Goal: Find specific page/section: Find specific page/section

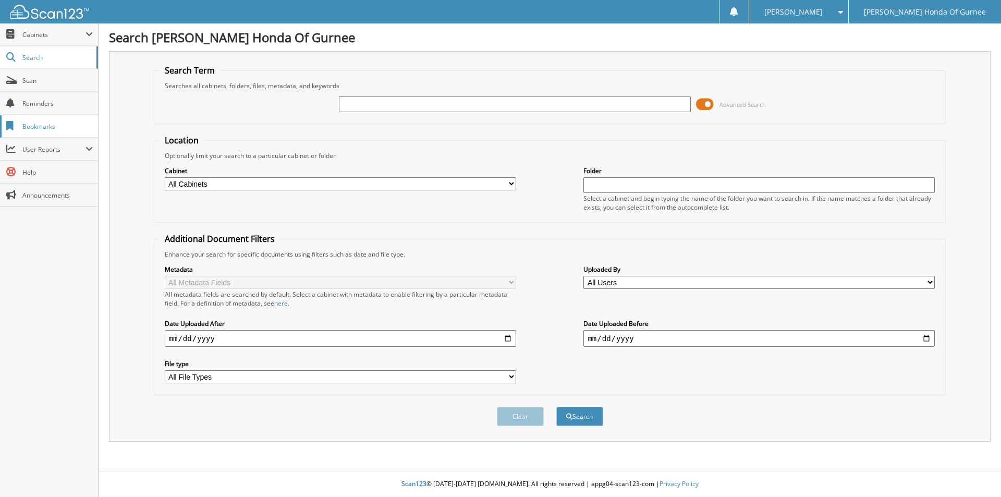
click at [37, 126] on span "Bookmarks" at bounding box center [57, 126] width 70 height 9
click at [180, 176] on div "Cabinet All Cabinets PARTS SERVICE RO Needs Filing" at bounding box center [340, 178] width 351 height 26
click at [180, 181] on select "All Cabinets PARTS SERVICE RO Needs Filing" at bounding box center [340, 183] width 351 height 13
select select "37873"
click at [165, 177] on select "All Cabinets PARTS SERVICE RO Needs Filing" at bounding box center [340, 183] width 351 height 13
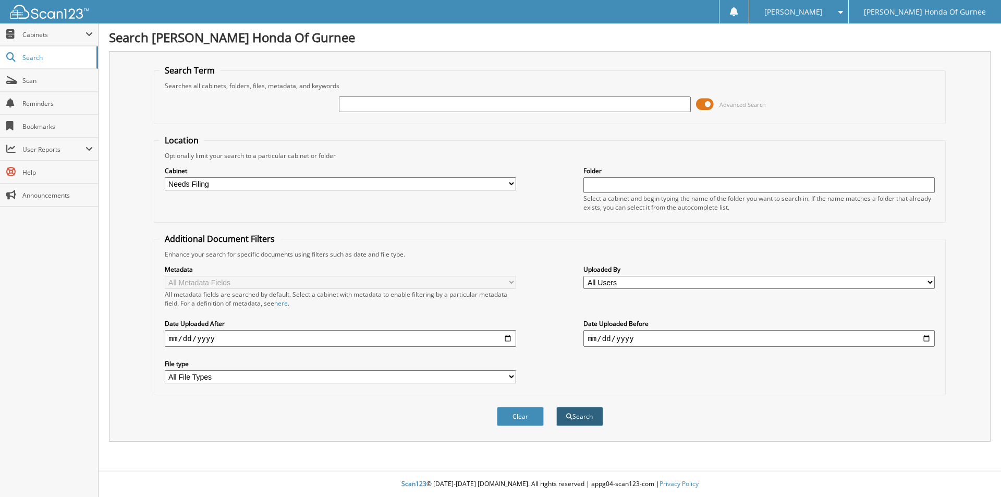
click at [601, 422] on button "Search" at bounding box center [579, 416] width 47 height 19
click at [41, 56] on span "Search" at bounding box center [56, 57] width 69 height 9
click at [34, 152] on span "User Reports" at bounding box center [53, 149] width 63 height 9
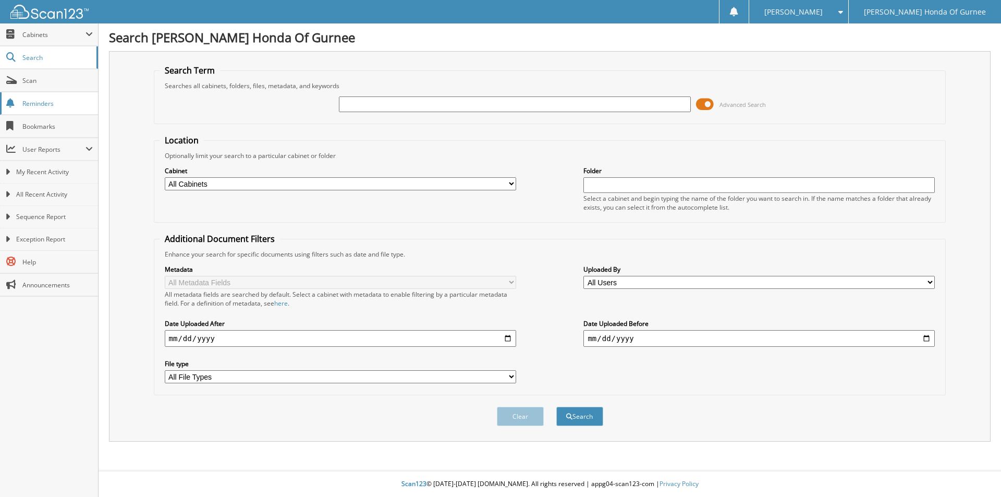
click at [39, 106] on span "Reminders" at bounding box center [57, 103] width 70 height 9
